Goal: Transaction & Acquisition: Purchase product/service

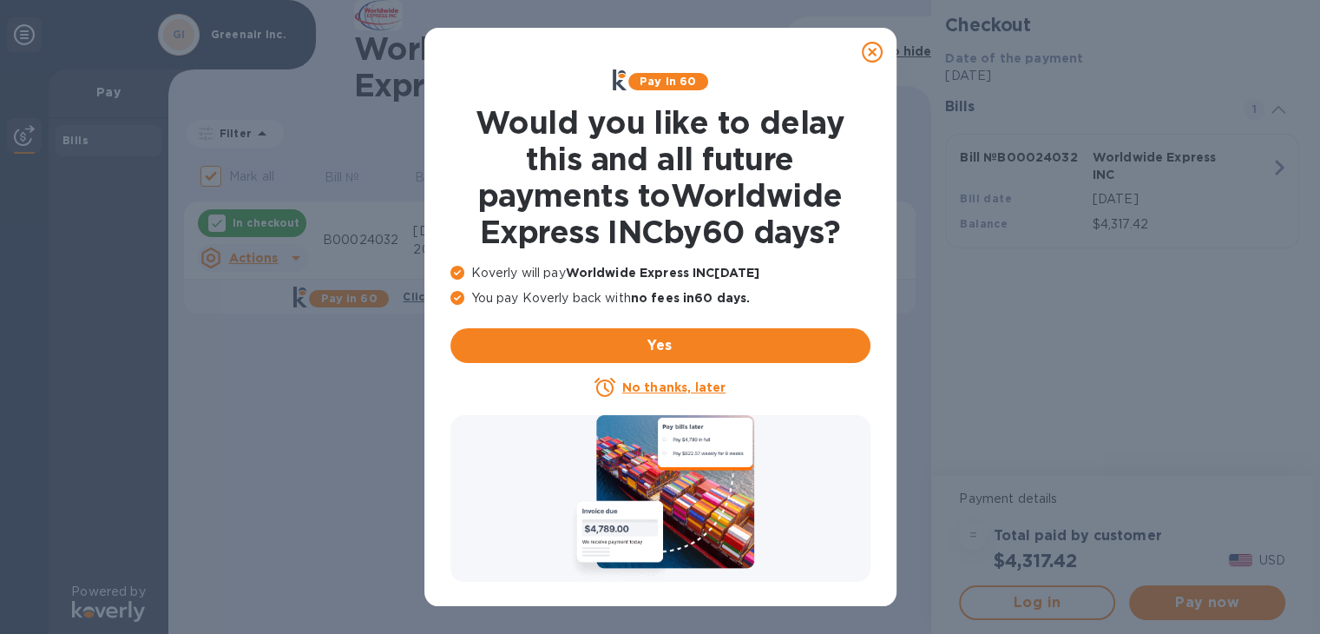
click at [653, 384] on u "No thanks, later" at bounding box center [673, 387] width 103 height 14
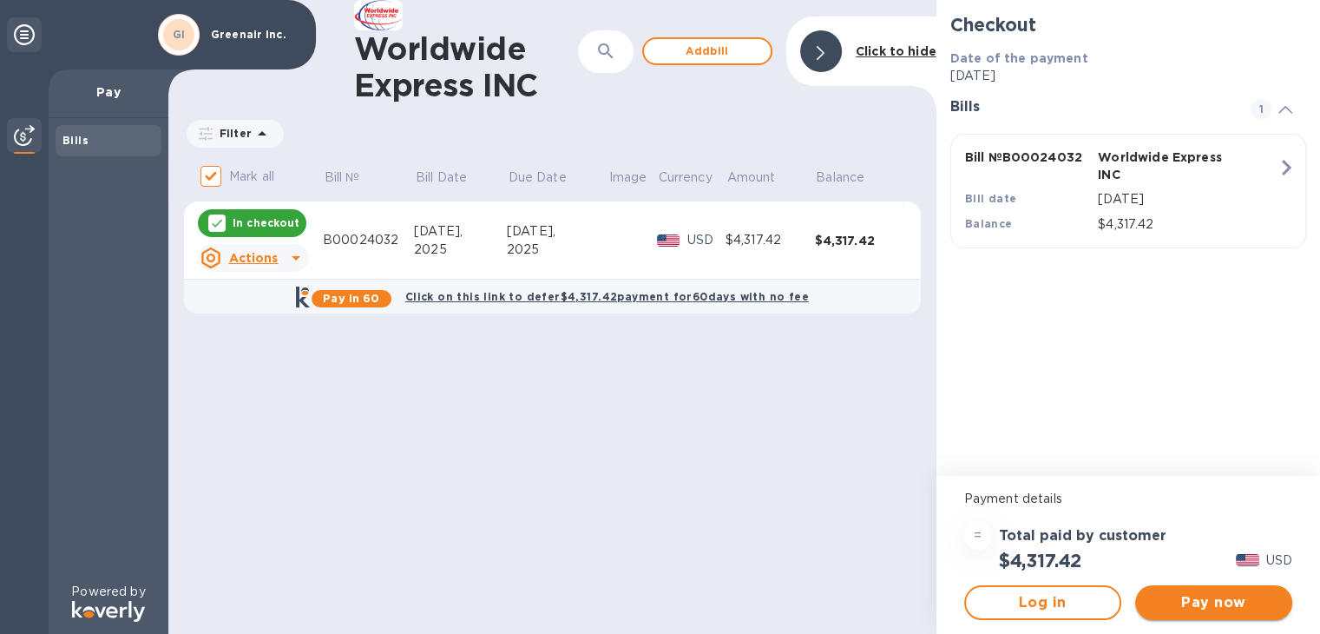
click at [1245, 598] on span "Pay now" at bounding box center [1213, 602] width 129 height 21
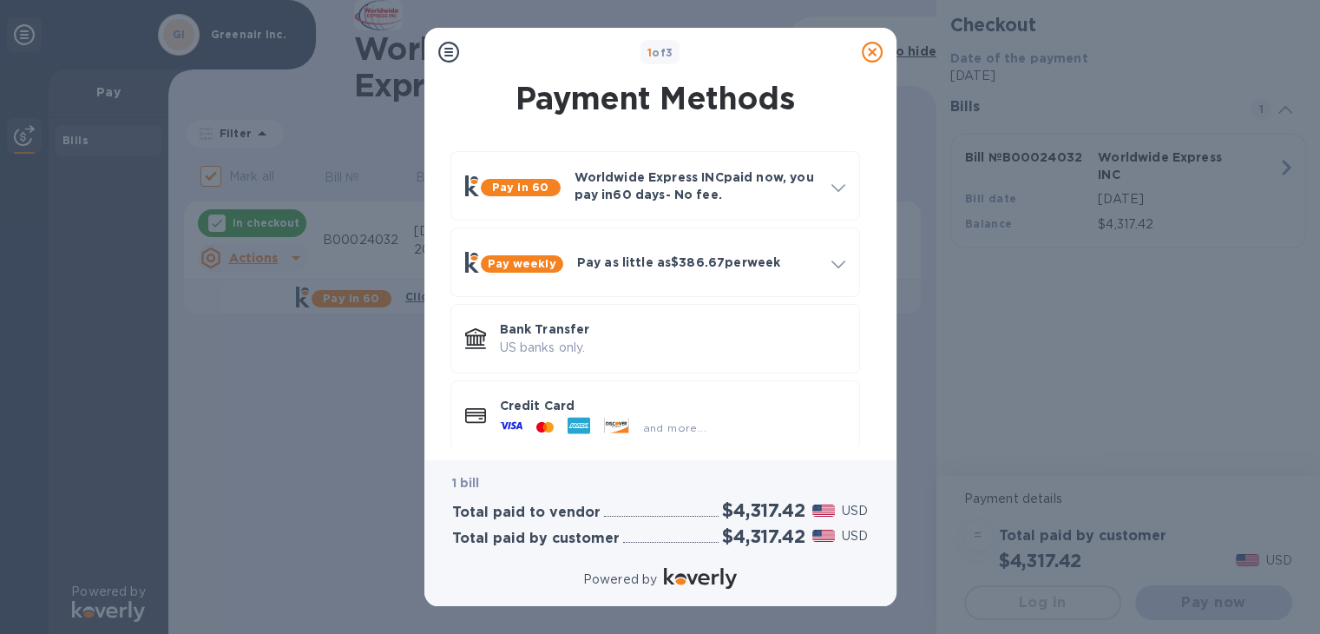
scroll to position [17, 0]
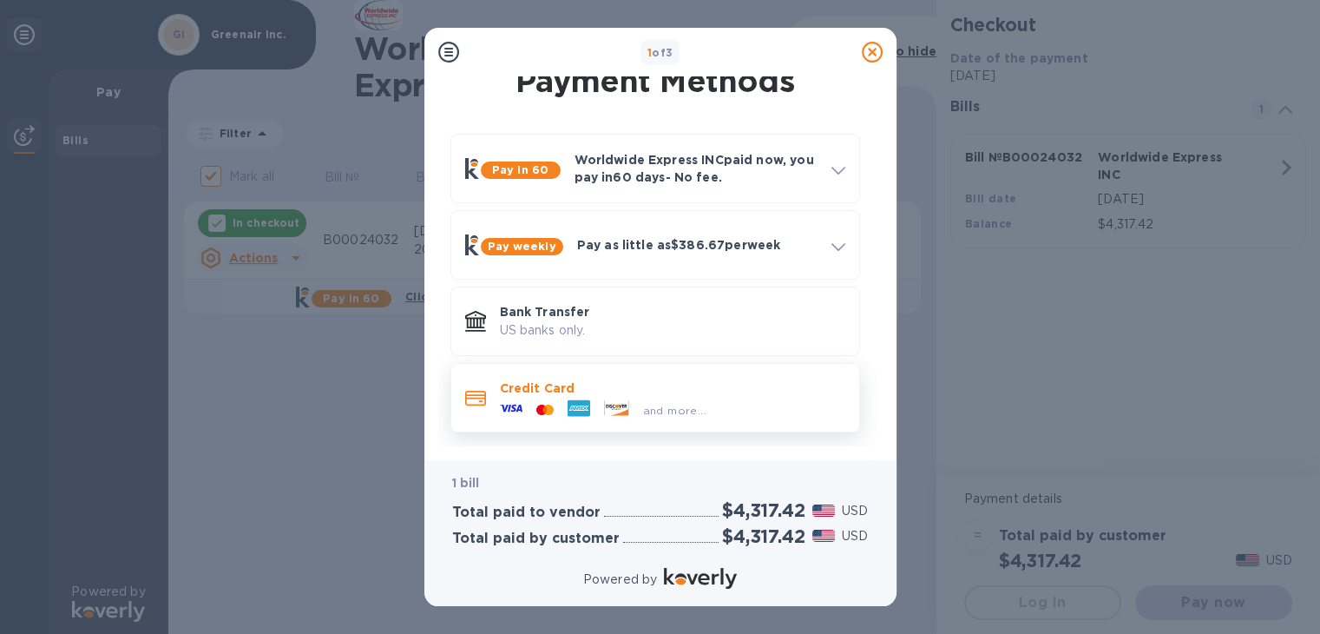
click at [587, 392] on p "Credit Card" at bounding box center [672, 387] width 345 height 17
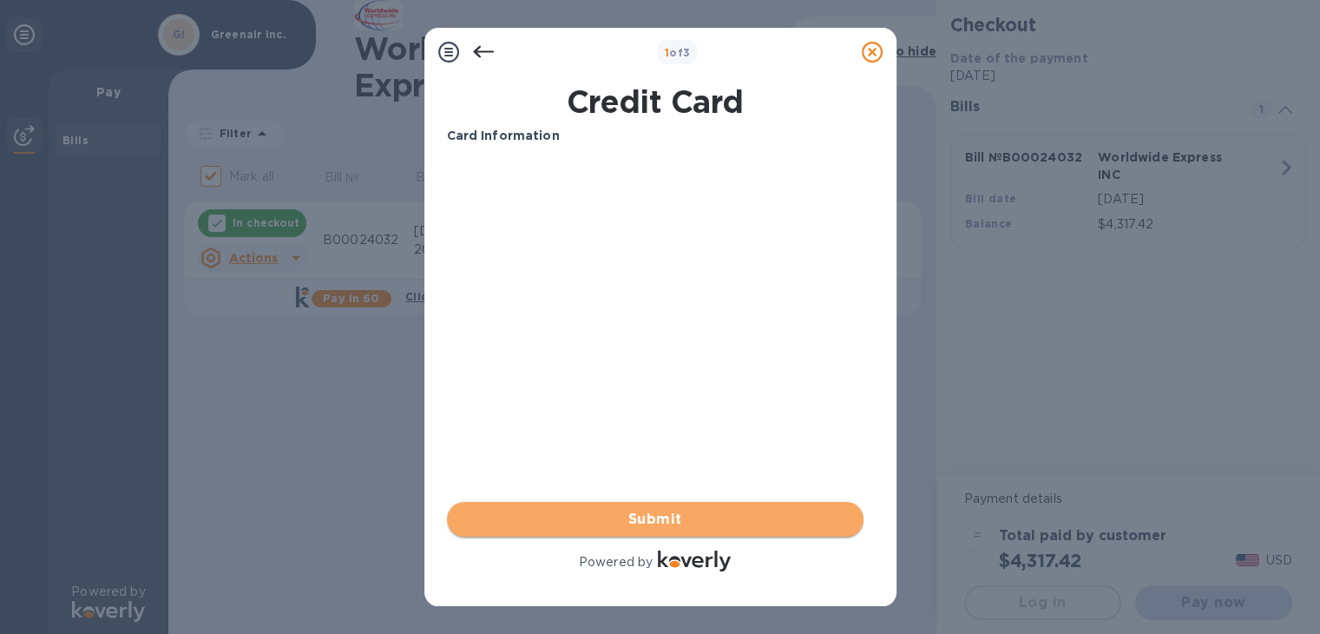
click at [635, 520] on span "Submit" at bounding box center [655, 519] width 389 height 21
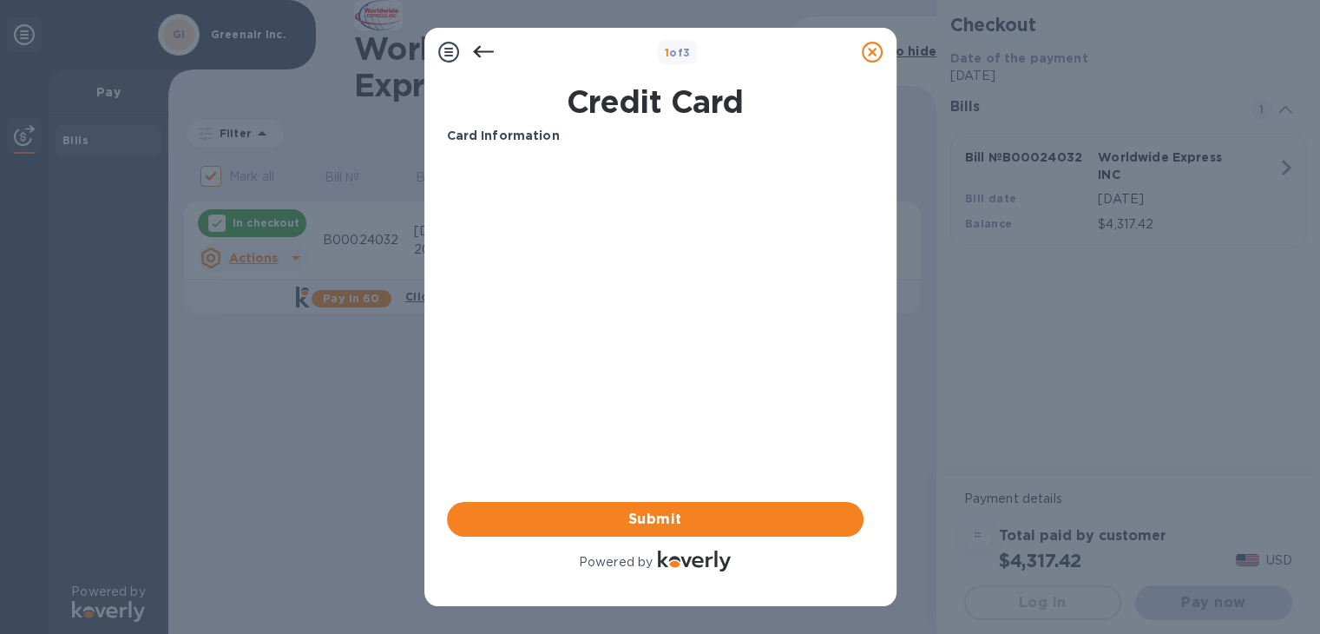
click at [481, 52] on icon at bounding box center [482, 52] width 21 height 12
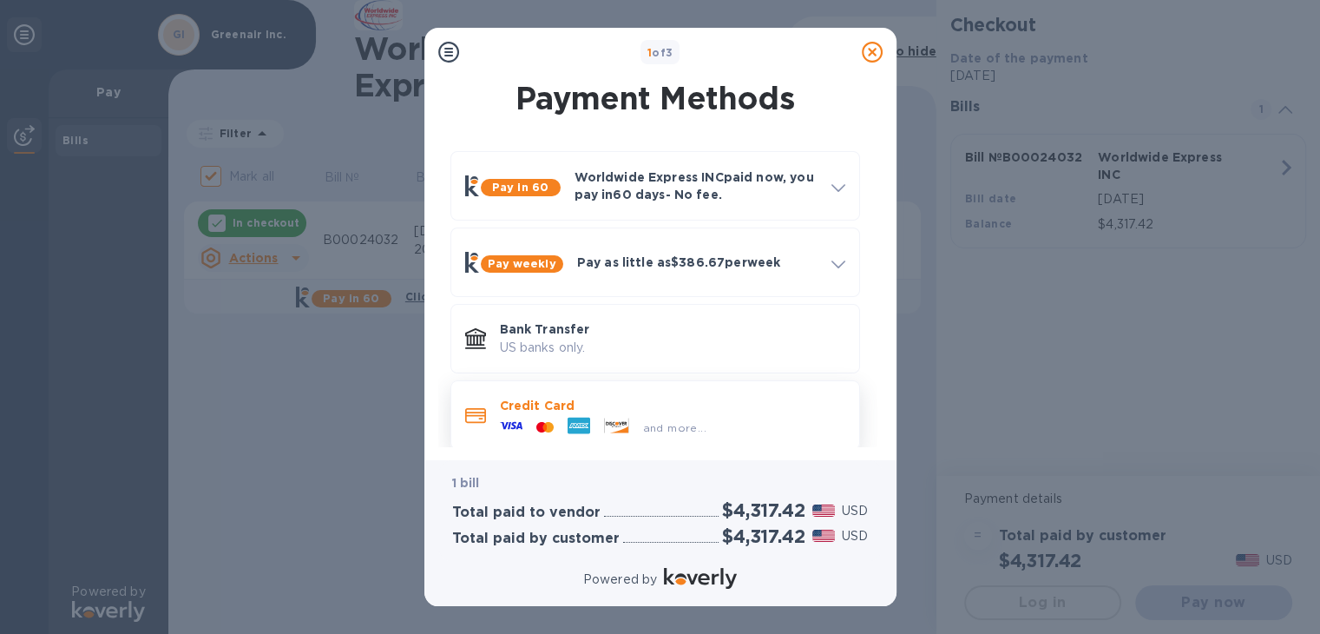
click at [546, 416] on div "and more..." at bounding box center [603, 427] width 220 height 26
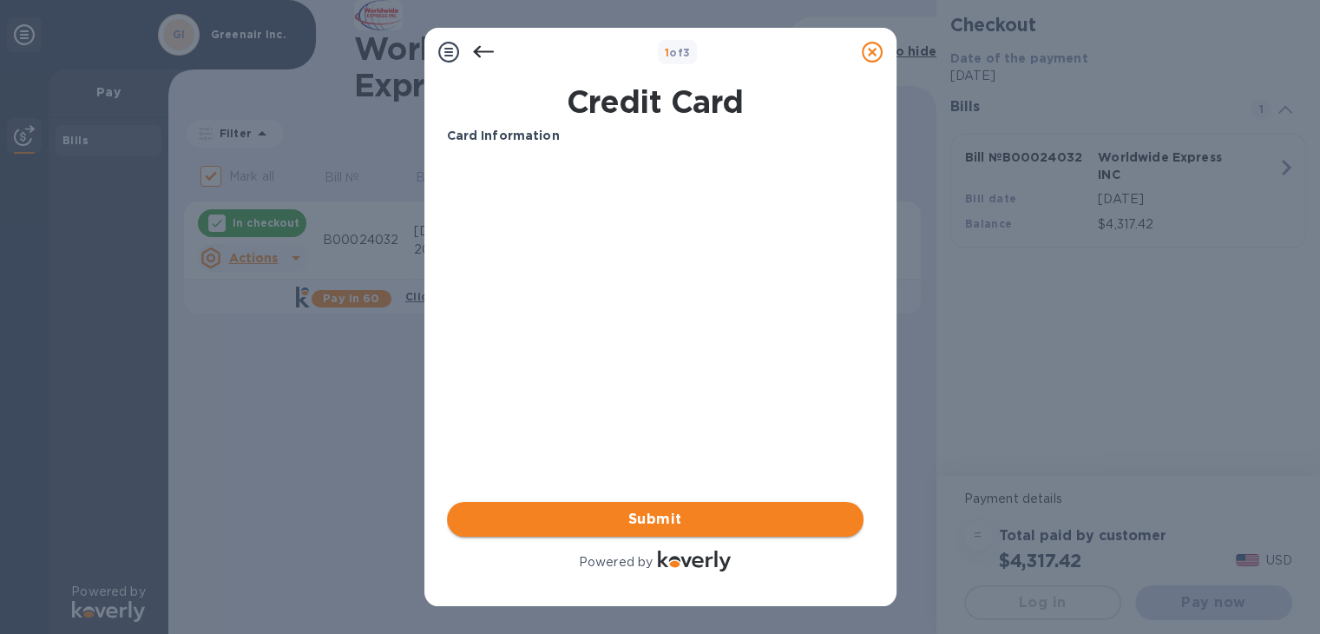
click at [706, 518] on span "Submit" at bounding box center [655, 519] width 389 height 21
click at [486, 53] on icon at bounding box center [483, 52] width 21 height 21
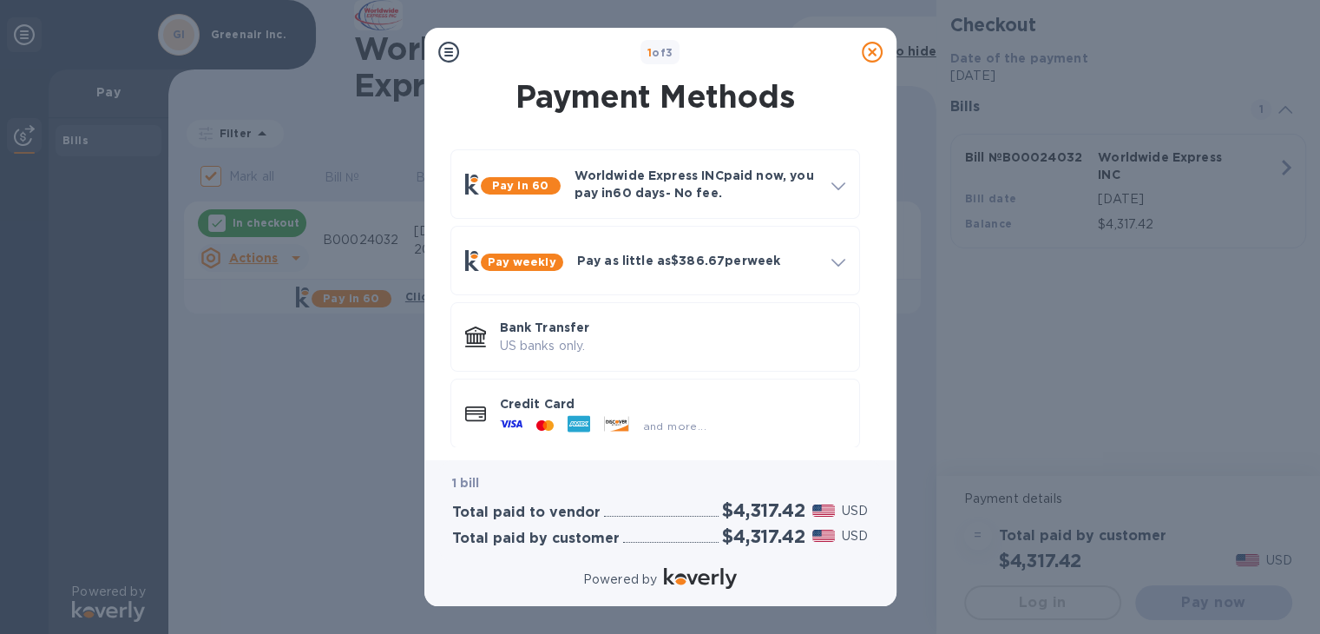
scroll to position [3, 0]
click at [692, 425] on span "and more..." at bounding box center [674, 424] width 63 height 13
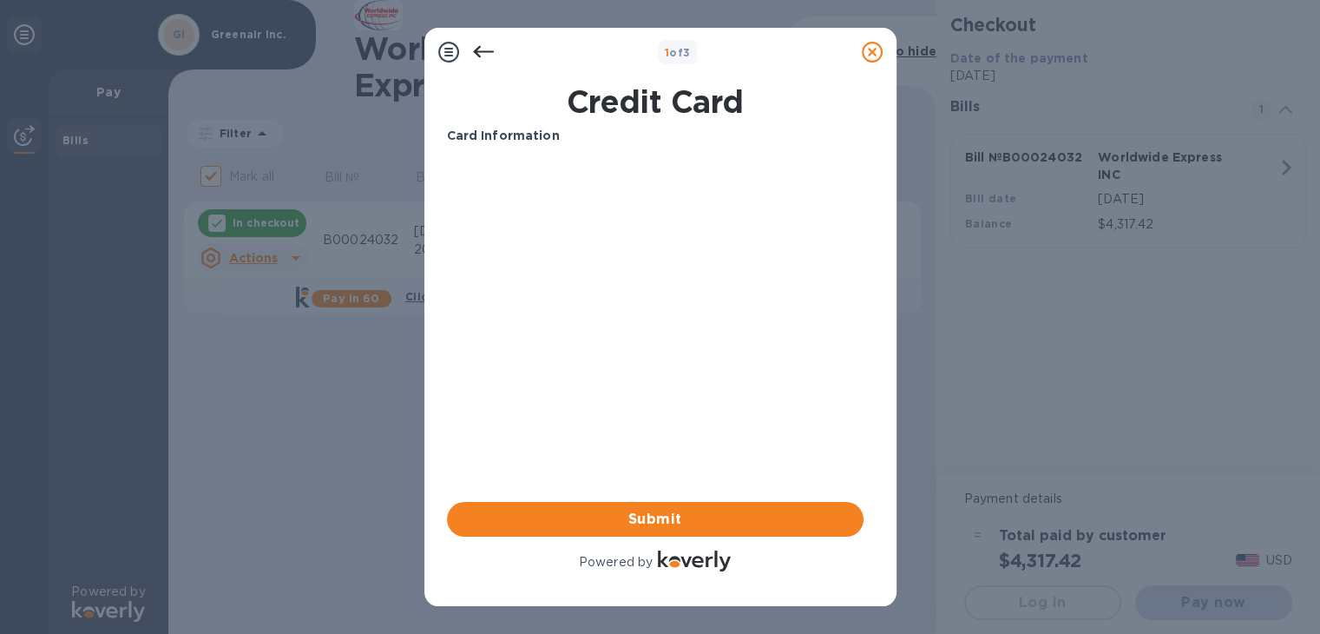
scroll to position [0, 0]
